Goal: Task Accomplishment & Management: Use online tool/utility

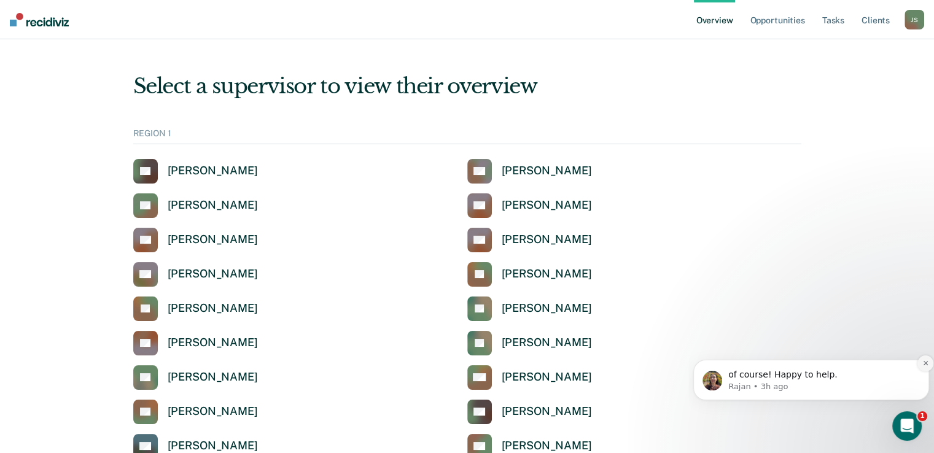
click at [927, 365] on icon "Dismiss notification" at bounding box center [925, 363] width 4 height 4
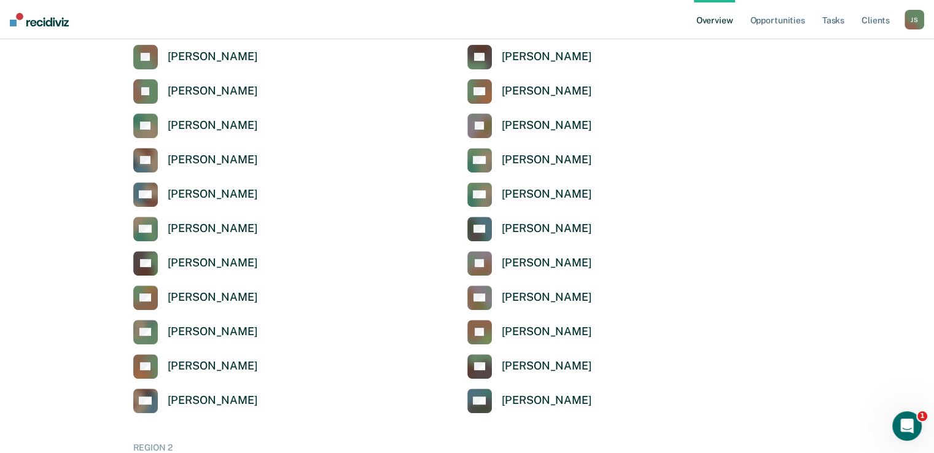
scroll to position [463, 0]
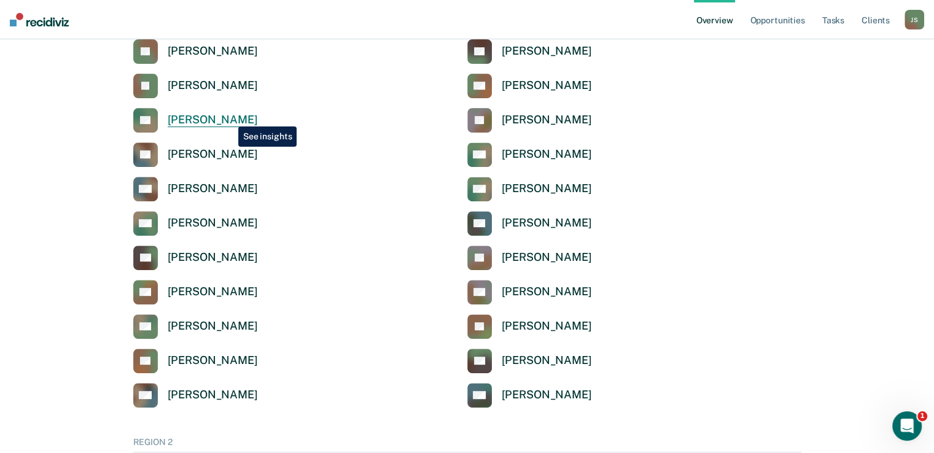
click at [229, 117] on div "[PERSON_NAME]" at bounding box center [213, 120] width 90 height 14
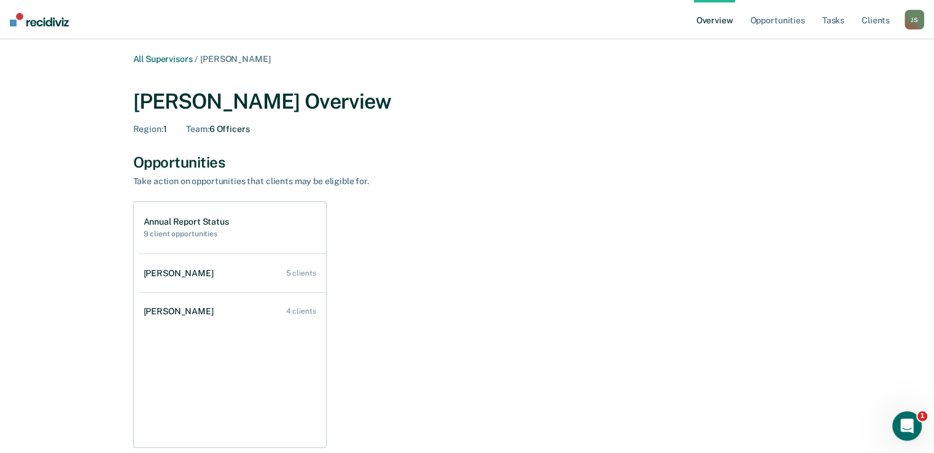
click at [233, 222] on div "Annual Report Status 9 client opportunities" at bounding box center [232, 228] width 187 height 52
click at [184, 233] on h2 "9 client opportunities" at bounding box center [186, 234] width 85 height 9
click at [186, 219] on h1 "Annual Report Status" at bounding box center [186, 222] width 85 height 10
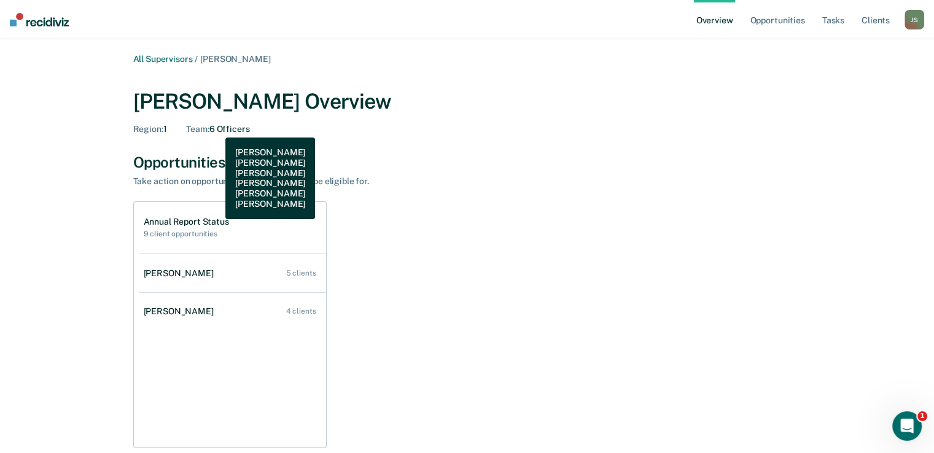
click at [216, 128] on div "Team : 6 Officers" at bounding box center [217, 129] width 63 height 10
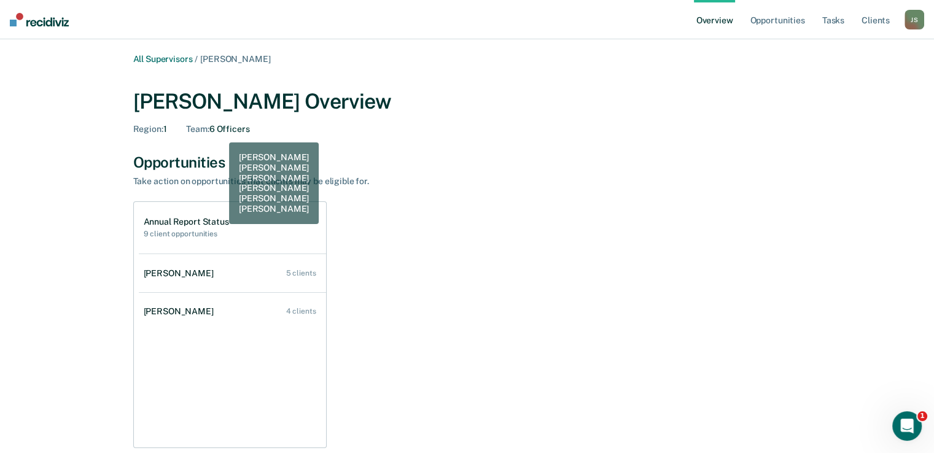
click at [220, 133] on div "Team : 6 Officers" at bounding box center [217, 129] width 63 height 10
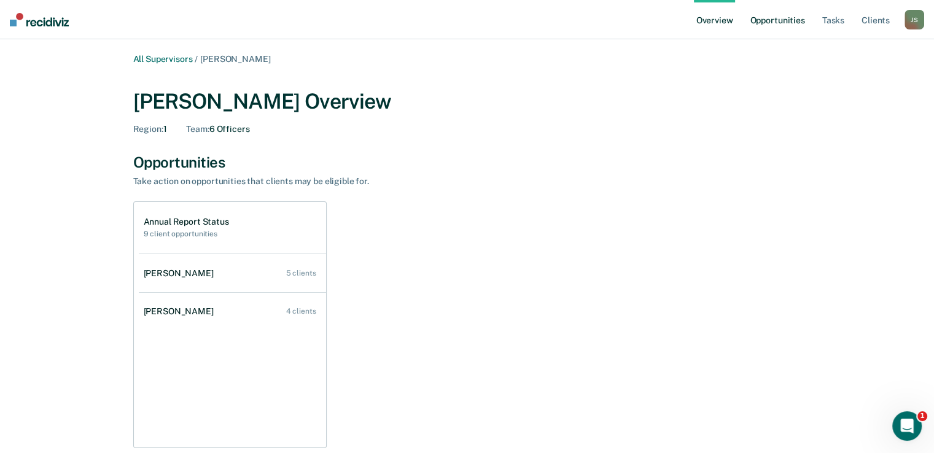
click at [785, 20] on link "Opportunities" at bounding box center [777, 19] width 60 height 39
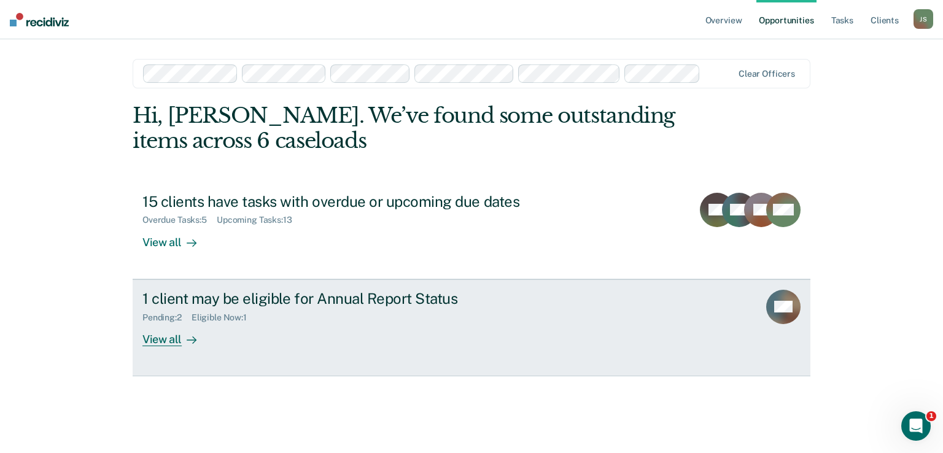
click at [530, 324] on div "1 client may be eligible for Annual Report Status Pending : 2 Eligible Now : 1 …" at bounding box center [372, 318] width 460 height 56
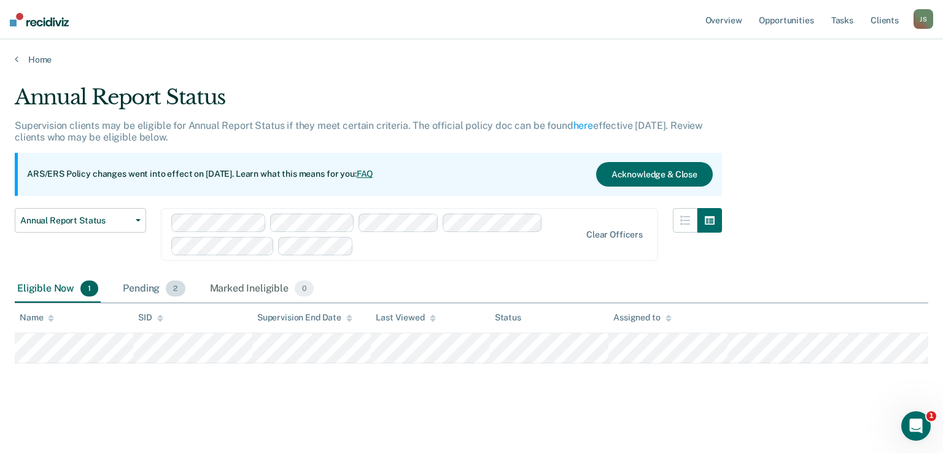
click at [139, 290] on div "Pending 2" at bounding box center [153, 289] width 67 height 27
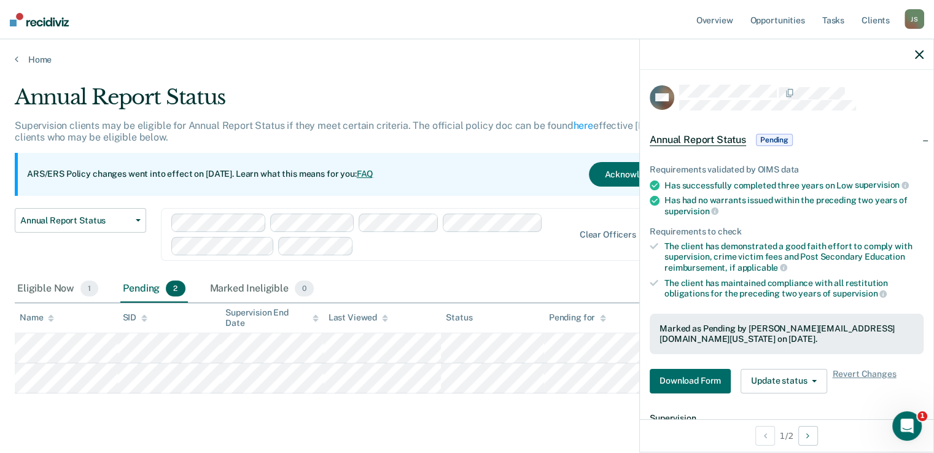
scroll to position [119, 0]
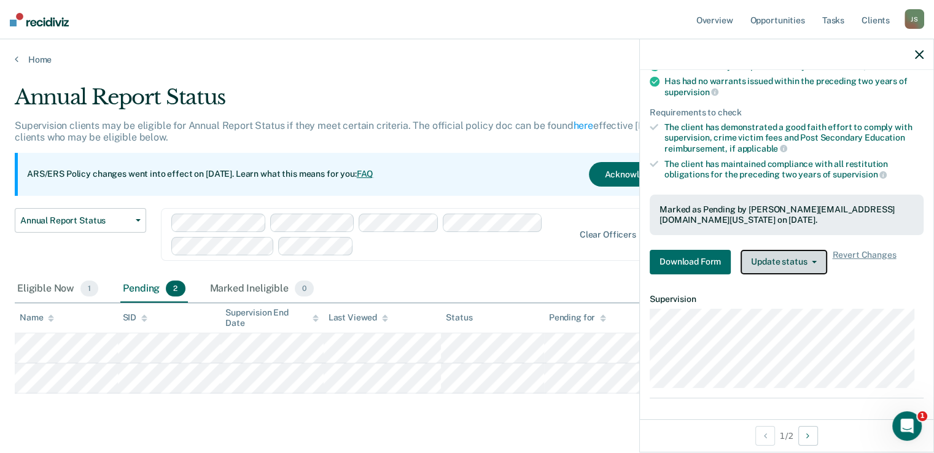
click at [812, 265] on button "Update status" at bounding box center [783, 262] width 87 height 25
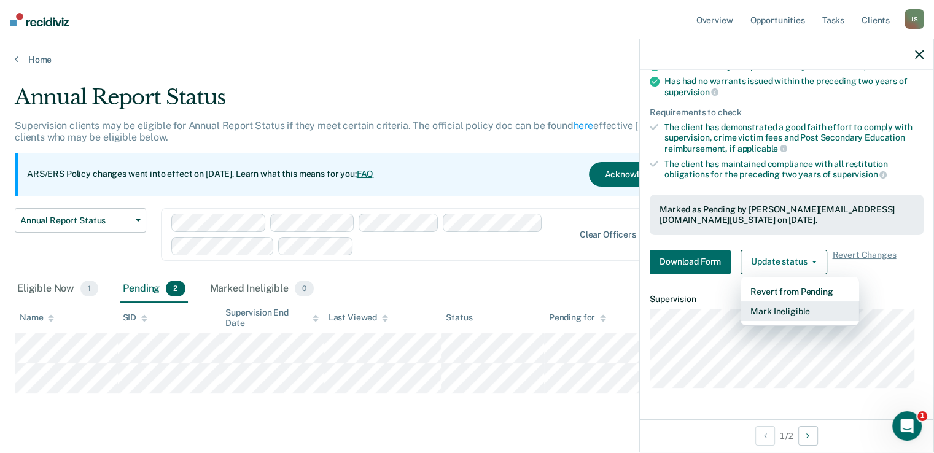
click at [790, 311] on button "Mark Ineligible" at bounding box center [799, 311] width 118 height 20
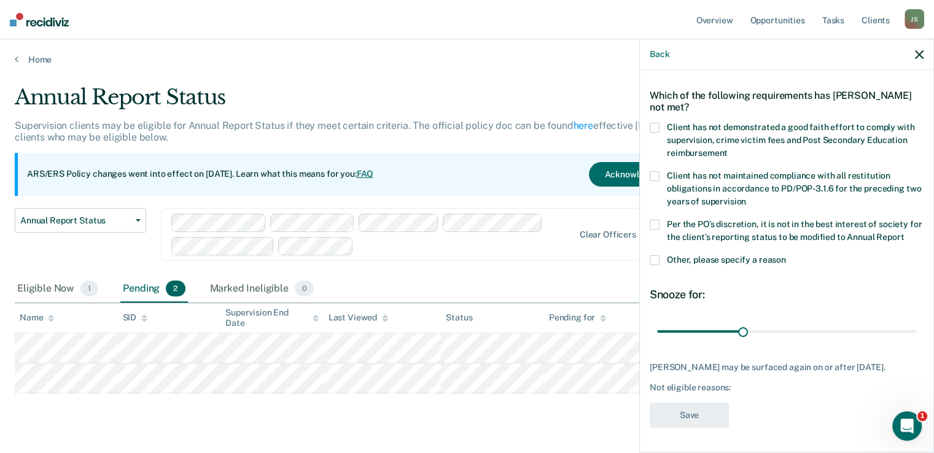
scroll to position [52, 0]
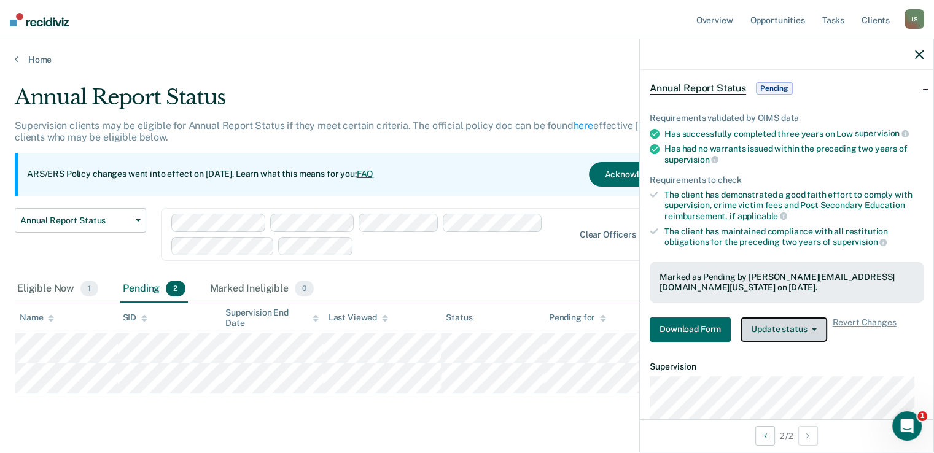
click at [793, 327] on button "Update status" at bounding box center [783, 329] width 87 height 25
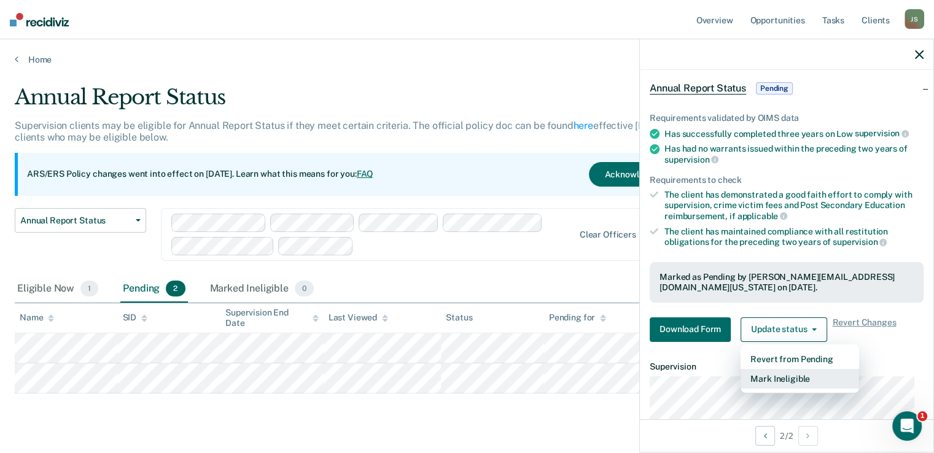
click at [791, 380] on button "Mark Ineligible" at bounding box center [799, 379] width 118 height 20
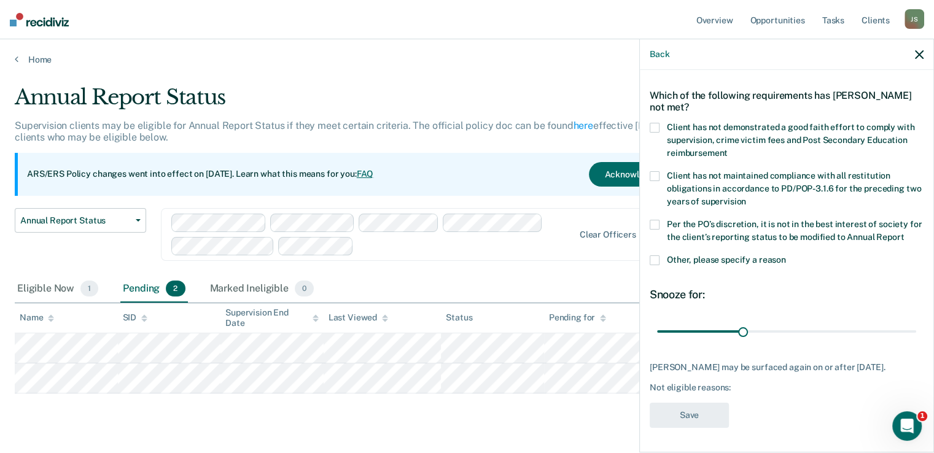
click at [654, 263] on span at bounding box center [654, 260] width 10 height 10
click at [786, 255] on input "Other, please specify a reason" at bounding box center [786, 255] width 0 height 0
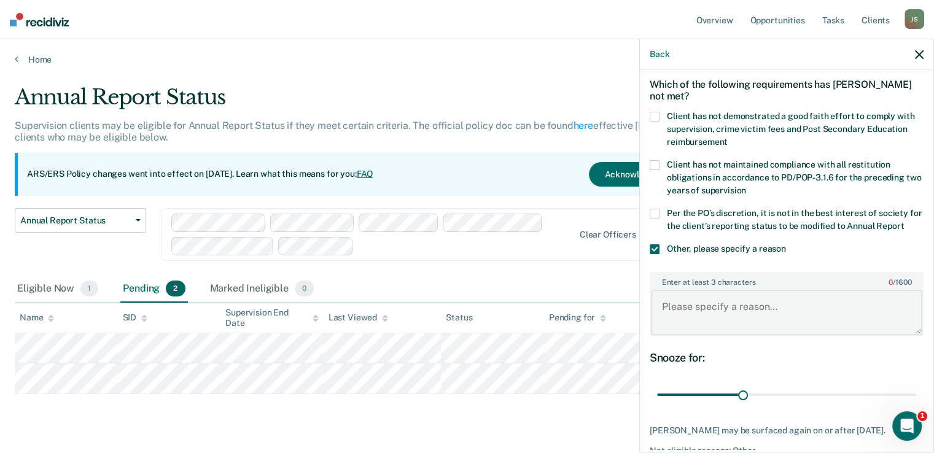
click at [710, 317] on textarea "Enter at least 3 characters 0 / 1600" at bounding box center [786, 312] width 271 height 45
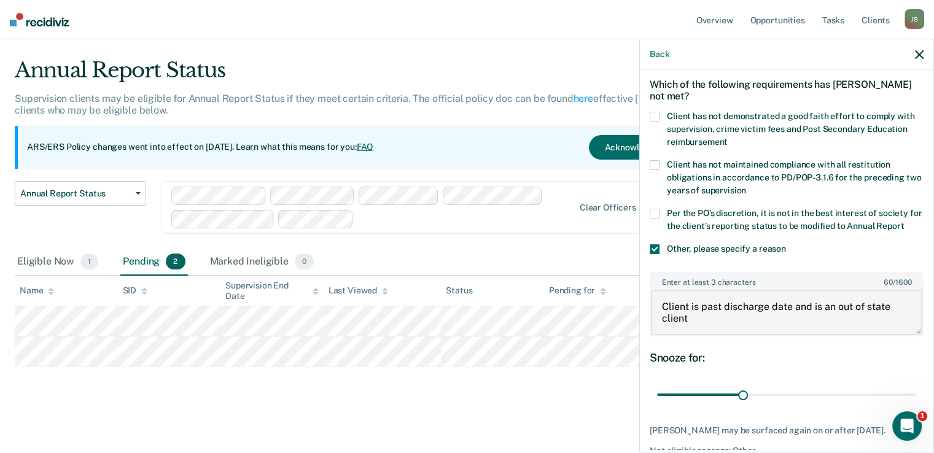
type textarea "Client is past discharge date and is an out of state client"
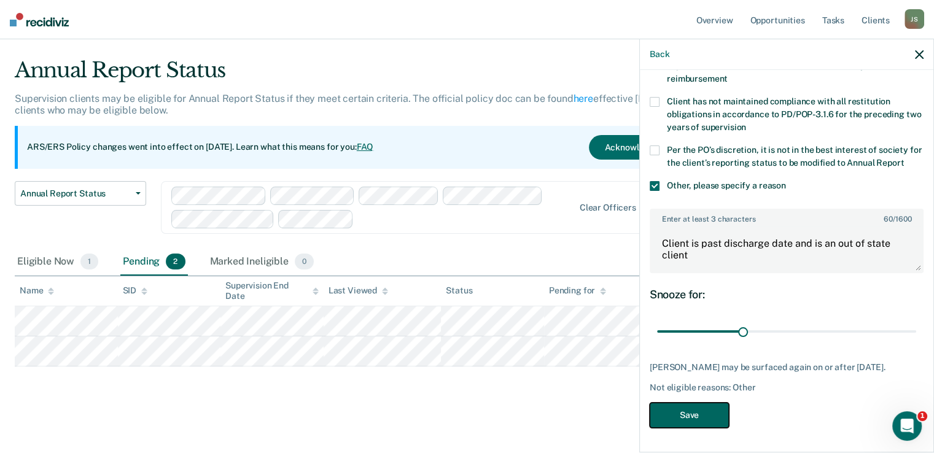
click at [691, 417] on button "Save" at bounding box center [688, 415] width 79 height 25
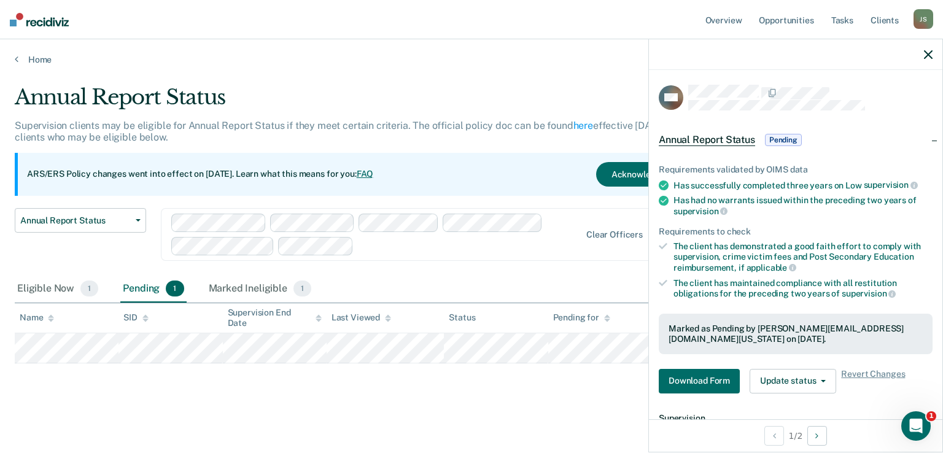
scroll to position [119, 0]
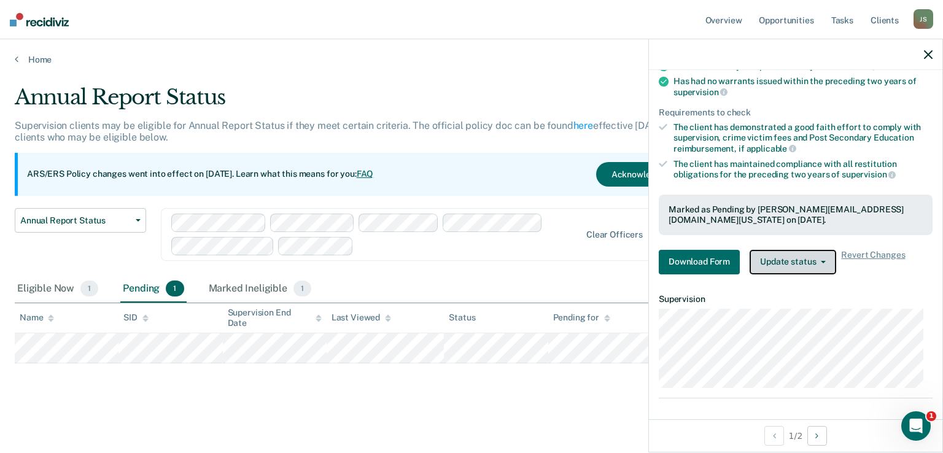
click at [819, 256] on button "Update status" at bounding box center [793, 262] width 87 height 25
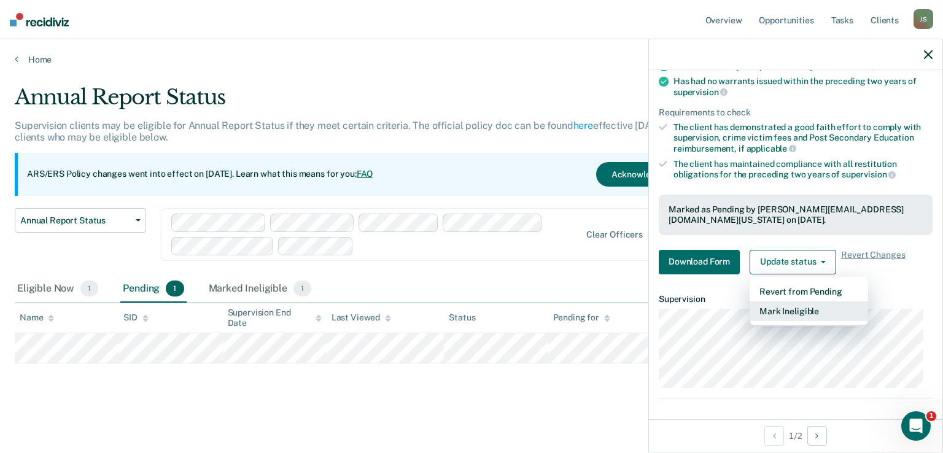
click at [792, 305] on button "Mark Ineligible" at bounding box center [809, 311] width 118 height 20
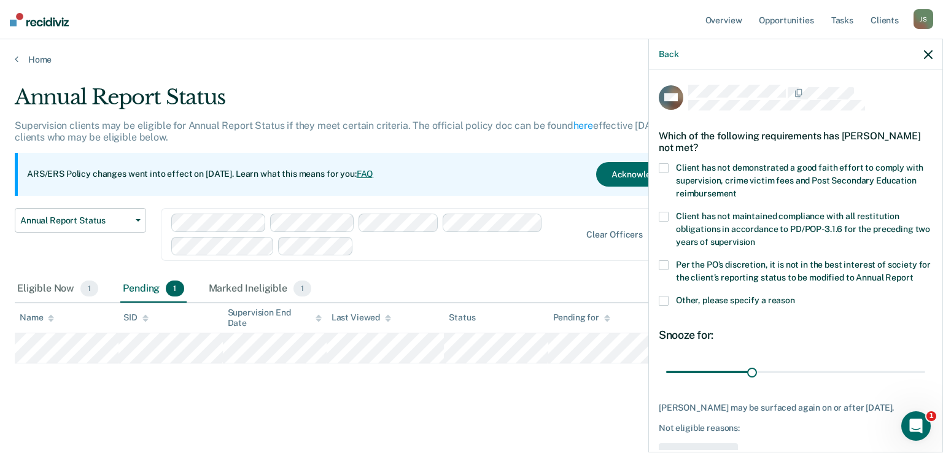
scroll to position [62, 0]
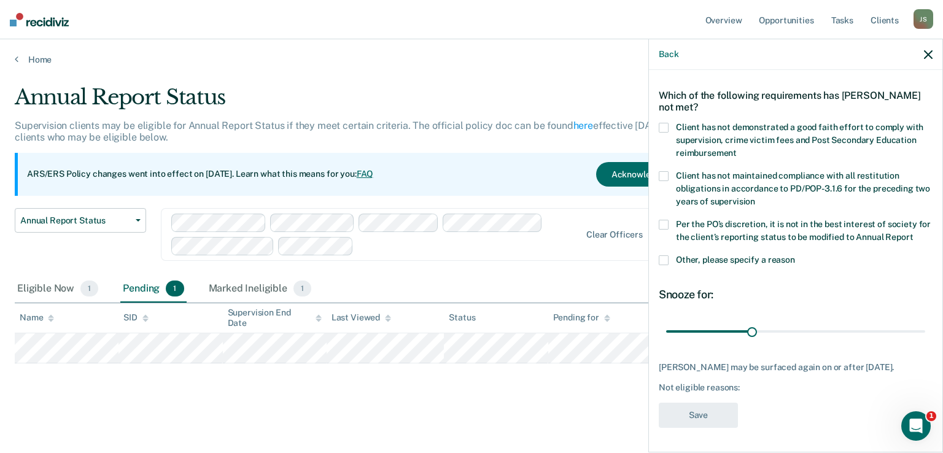
click at [664, 255] on span at bounding box center [664, 260] width 10 height 10
click at [795, 255] on input "Other, please specify a reason" at bounding box center [795, 255] width 0 height 0
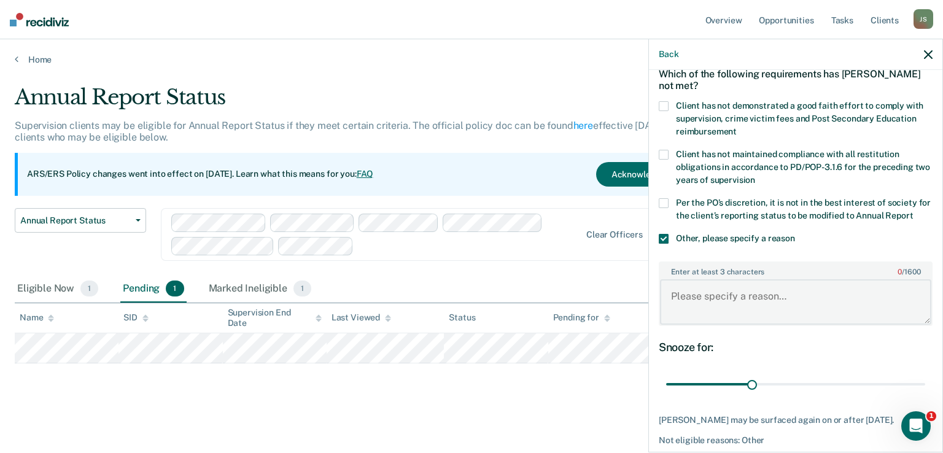
click at [702, 300] on textarea "Enter at least 3 characters 0 / 1600" at bounding box center [795, 301] width 271 height 45
type textarea "Client is past his discharge date and is an out of state client."
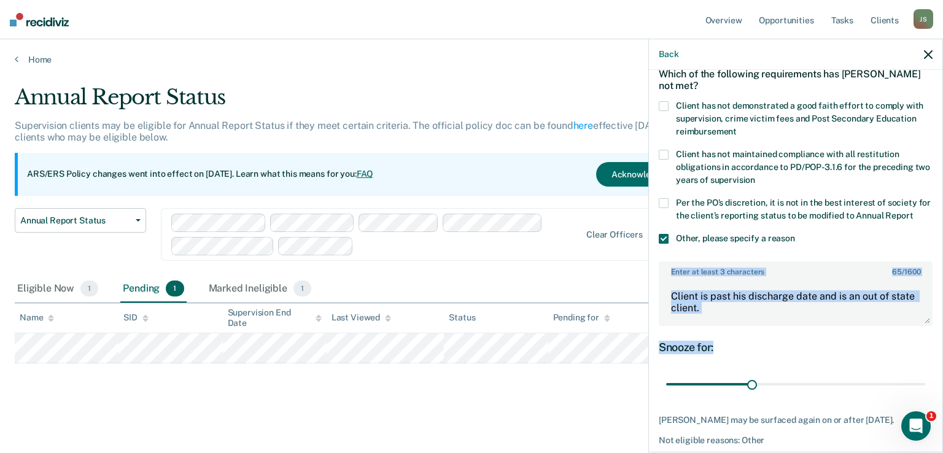
drag, startPoint x: 942, startPoint y: 238, endPoint x: 942, endPoint y: 370, distance: 132.0
click at [942, 370] on div "Back RM Which of the following requirements has [PERSON_NAME] not met? Client h…" at bounding box center [795, 246] width 295 height 414
click at [852, 354] on div "Snooze for:" at bounding box center [796, 348] width 274 height 14
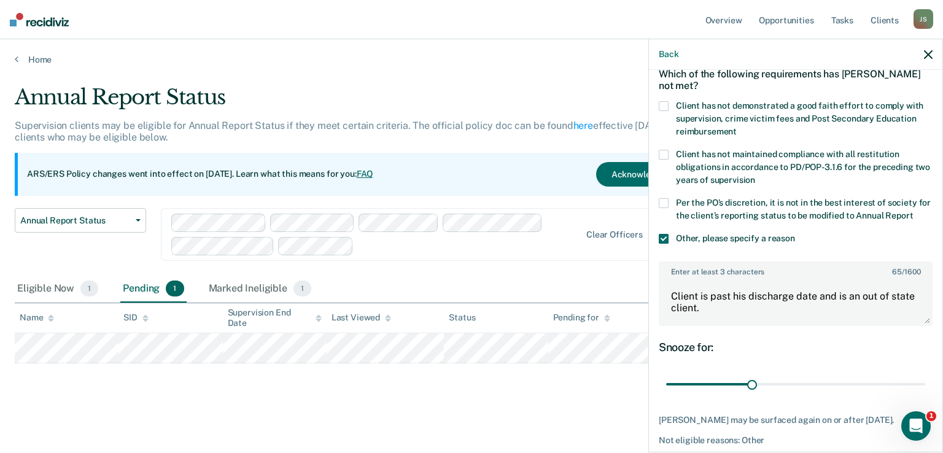
scroll to position [135, 0]
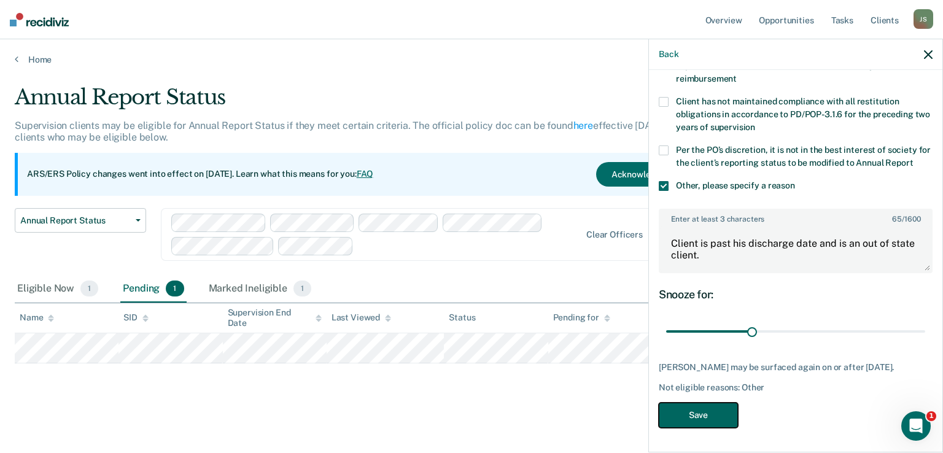
click at [710, 416] on button "Save" at bounding box center [698, 415] width 79 height 25
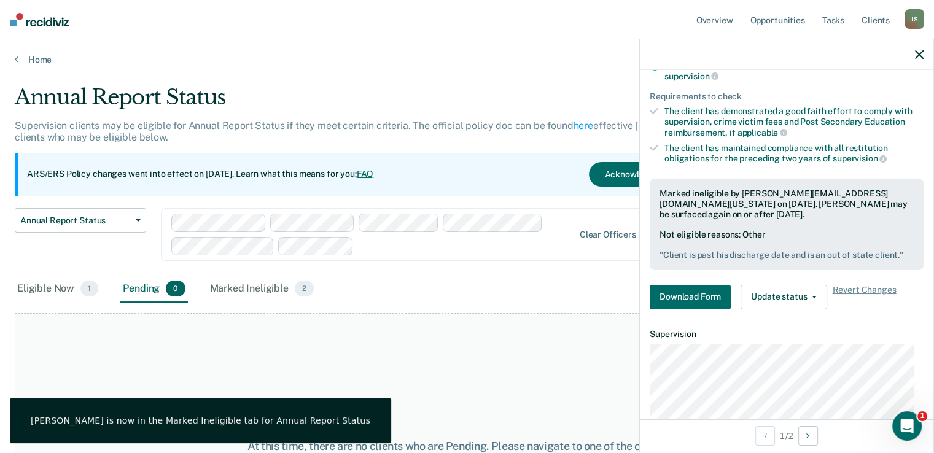
click at [466, 361] on div "At this time, there are no clients who are Pending. Please navigate to one of t…" at bounding box center [467, 446] width 904 height 266
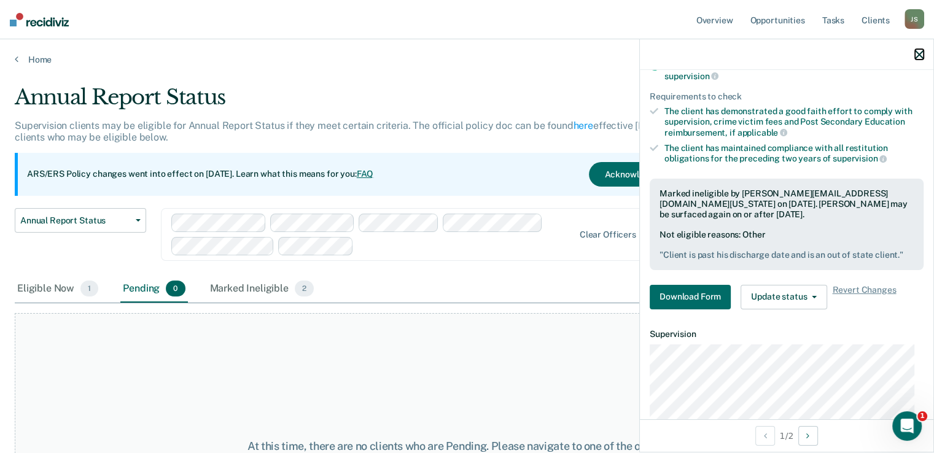
click at [919, 55] on icon "button" at bounding box center [919, 54] width 9 height 9
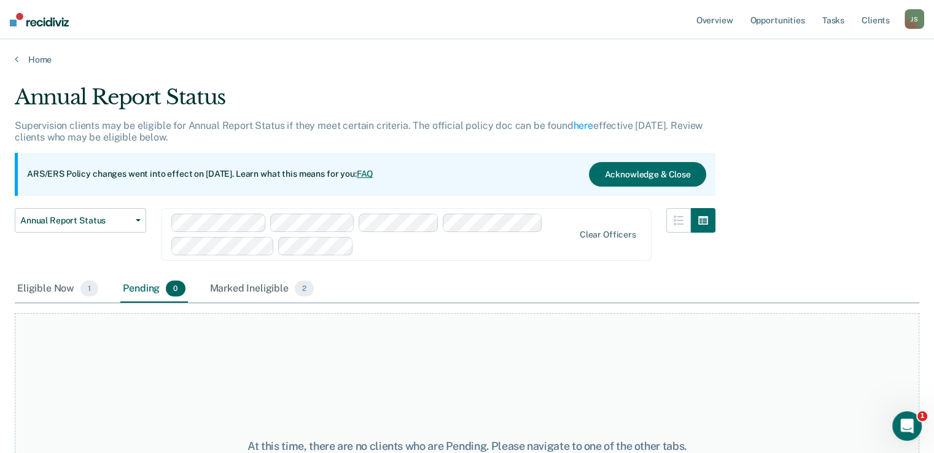
click at [551, 33] on nav "Overview Opportunities Tasks Client s [PERSON_NAME] [PERSON_NAME] Profile How i…" at bounding box center [467, 19] width 934 height 39
click at [37, 58] on link "Home" at bounding box center [467, 59] width 904 height 11
